Goal: Book appointment/travel/reservation

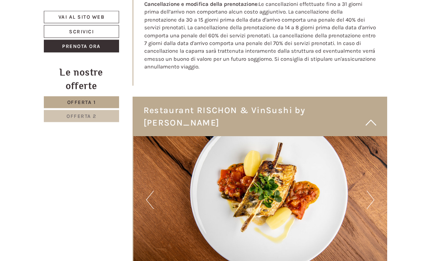
scroll to position [1828, 0]
click at [379, 145] on img at bounding box center [260, 199] width 254 height 127
click at [370, 190] on button "Next" at bounding box center [371, 199] width 8 height 18
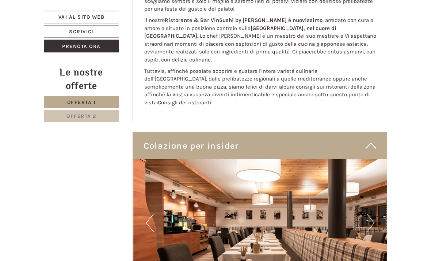
scroll to position [2128, 0]
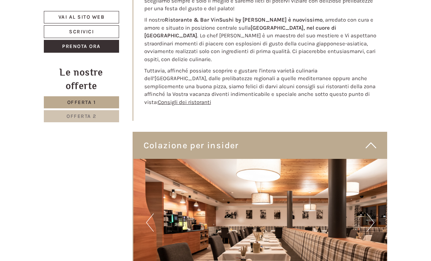
click at [377, 159] on img at bounding box center [260, 222] width 254 height 127
click at [370, 213] on button "Next" at bounding box center [371, 222] width 8 height 18
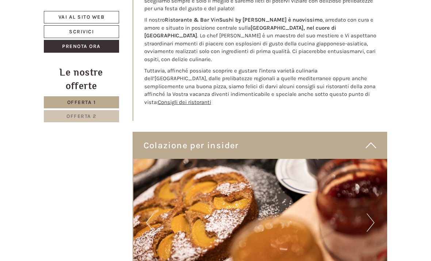
click at [371, 213] on button "Next" at bounding box center [371, 222] width 8 height 18
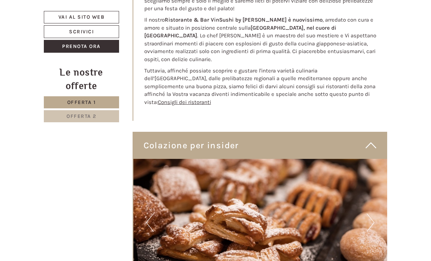
click at [369, 213] on button "Next" at bounding box center [371, 222] width 8 height 18
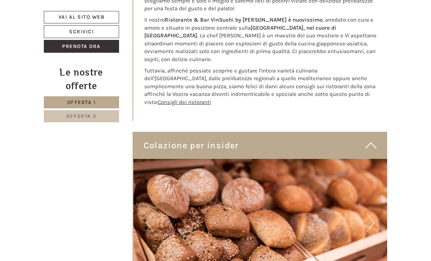
click at [369, 213] on button "Next" at bounding box center [371, 222] width 8 height 18
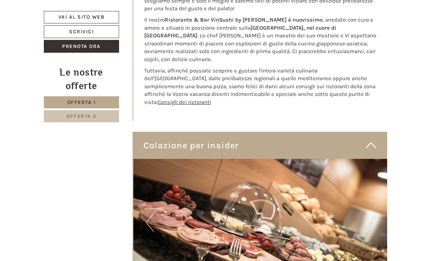
click at [373, 213] on button "Next" at bounding box center [371, 222] width 8 height 18
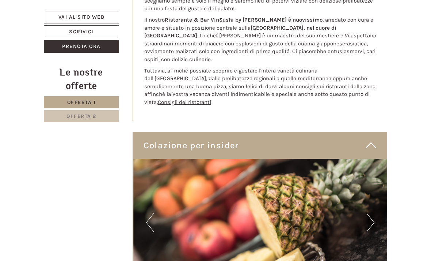
click at [372, 213] on button "Next" at bounding box center [371, 222] width 8 height 18
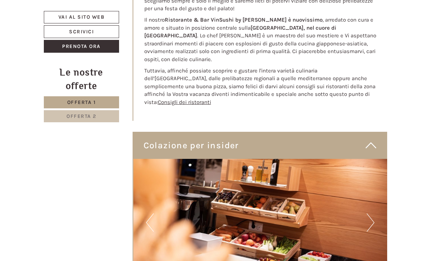
click at [365, 159] on img at bounding box center [260, 222] width 254 height 127
click at [369, 213] on button "Next" at bounding box center [371, 222] width 8 height 18
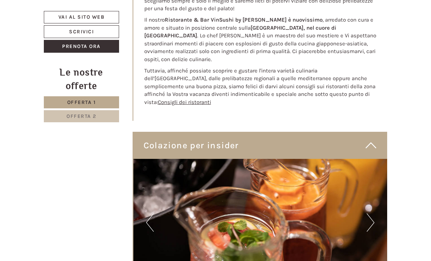
click at [370, 213] on button "Next" at bounding box center [371, 222] width 8 height 18
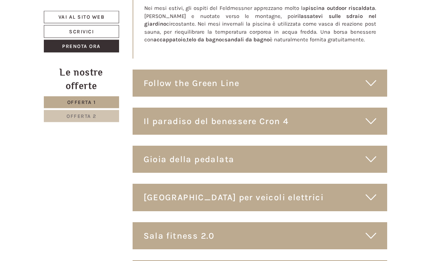
scroll to position [3068, 0]
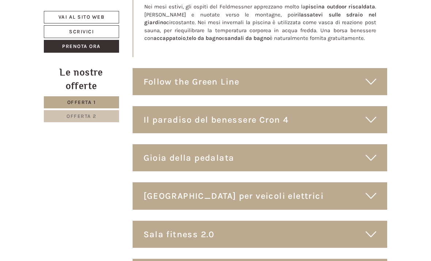
click at [328, 144] on div "Gioia della pedalata" at bounding box center [260, 157] width 255 height 27
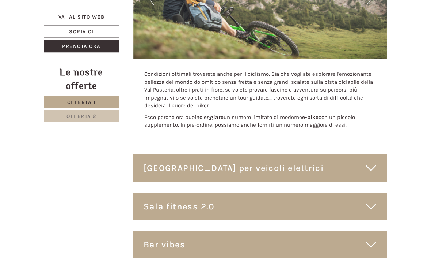
scroll to position [3308, 0]
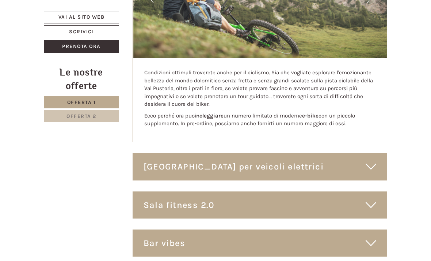
click at [263, 229] on div "Bar vibes" at bounding box center [260, 242] width 255 height 27
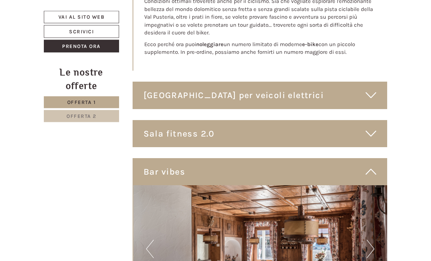
scroll to position [3389, 0]
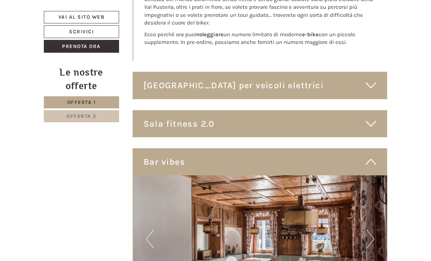
click at [369, 229] on button "Next" at bounding box center [371, 238] width 8 height 18
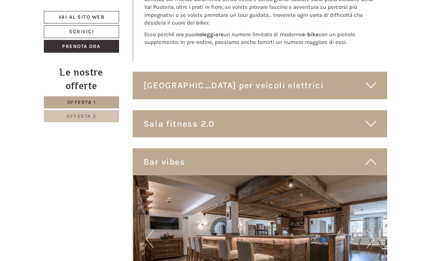
click at [369, 229] on button "Next" at bounding box center [371, 238] width 8 height 18
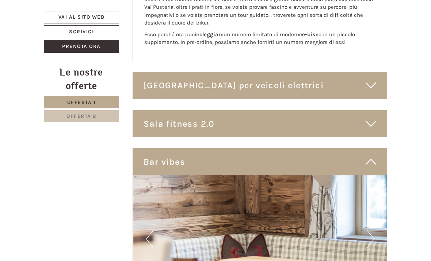
click at [376, 175] on img at bounding box center [260, 238] width 254 height 127
click at [374, 229] on button "Next" at bounding box center [371, 238] width 8 height 18
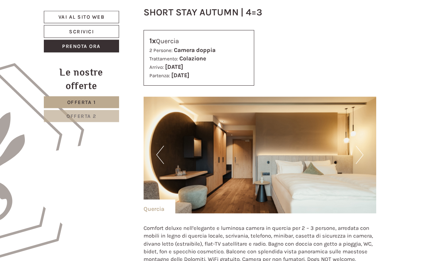
scroll to position [304, 0]
click at [362, 154] on button "Next" at bounding box center [360, 154] width 8 height 18
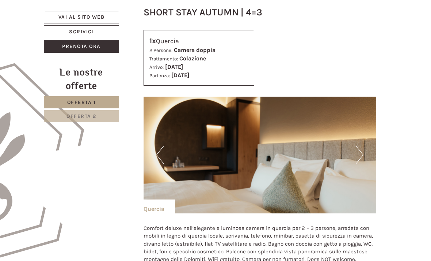
click at [358, 157] on button "Next" at bounding box center [360, 154] width 8 height 18
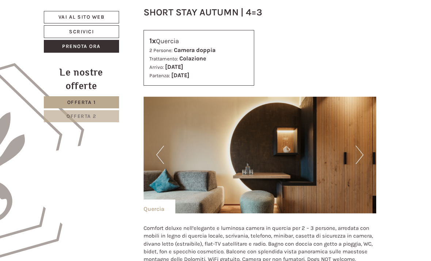
click at [358, 156] on button "Next" at bounding box center [360, 154] width 8 height 18
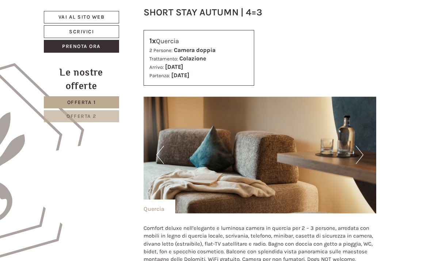
click at [357, 155] on button "Next" at bounding box center [360, 154] width 8 height 18
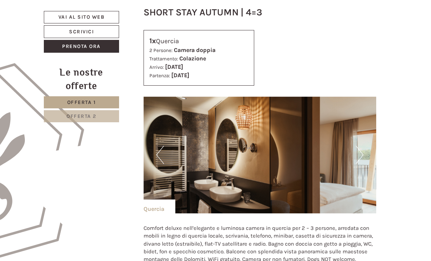
click at [357, 152] on button "Next" at bounding box center [360, 154] width 8 height 18
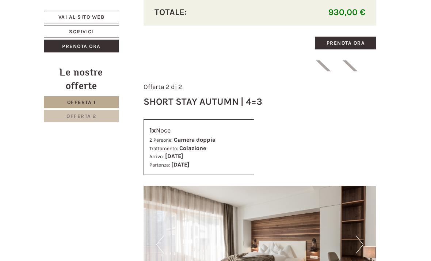
scroll to position [893, 0]
click at [360, 235] on button "Next" at bounding box center [360, 244] width 8 height 18
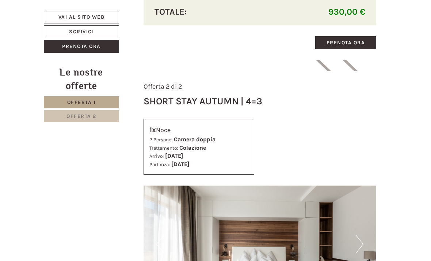
click at [360, 235] on button "Next" at bounding box center [360, 244] width 8 height 18
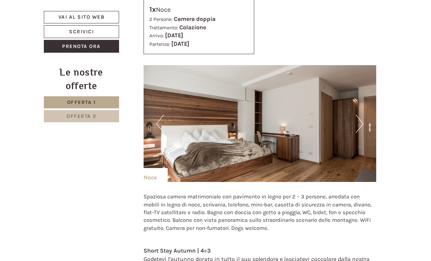
scroll to position [1014, 0]
click at [353, 103] on img at bounding box center [260, 123] width 233 height 117
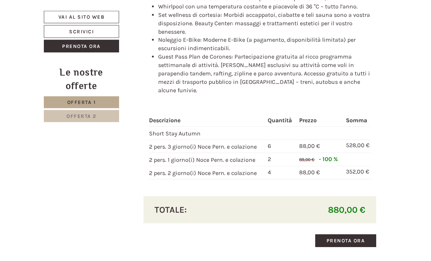
scroll to position [1389, 0]
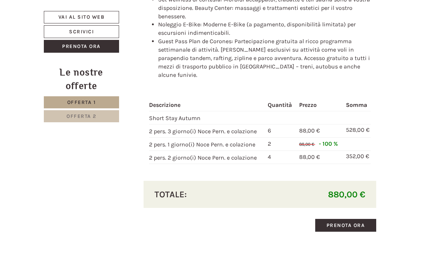
click at [350, 218] on link "Prenota ora" at bounding box center [345, 224] width 61 height 13
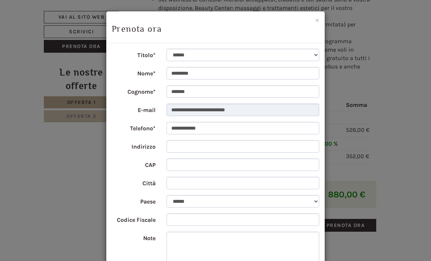
scroll to position [0, 0]
click at [417, 84] on div "**********" at bounding box center [215, 130] width 431 height 261
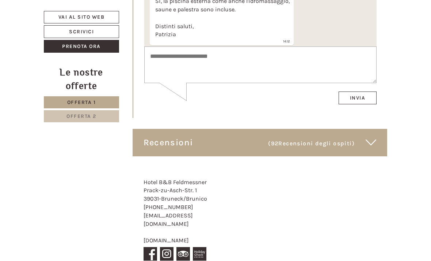
scroll to position [4324, 0]
